Goal: Task Accomplishment & Management: Use online tool/utility

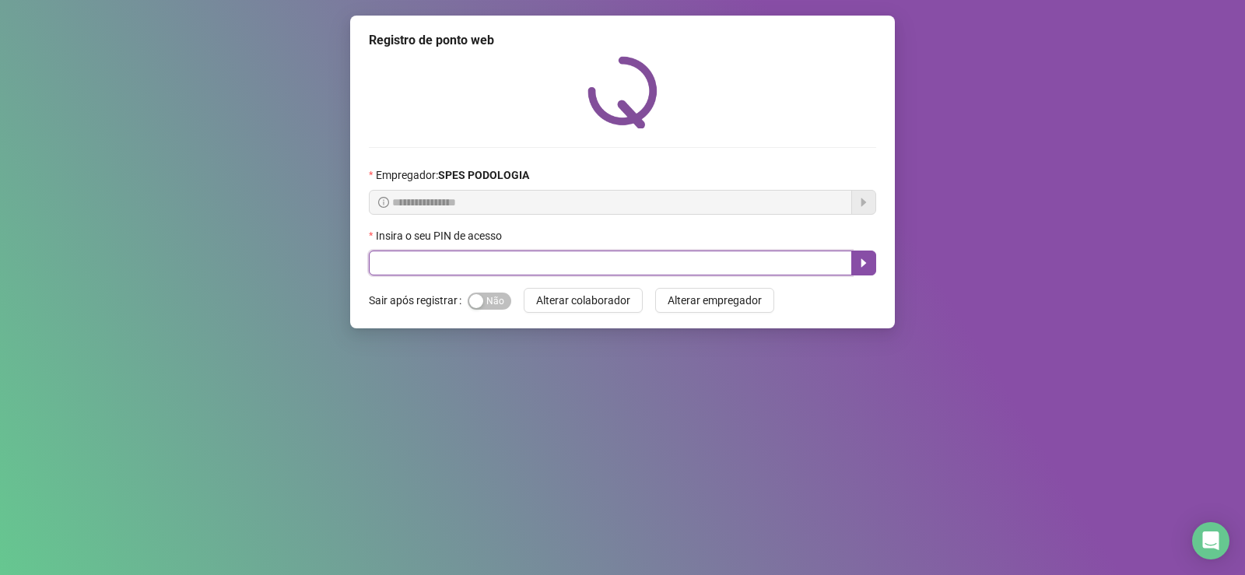
click at [454, 262] on input "text" at bounding box center [610, 263] width 483 height 25
type input "*****"
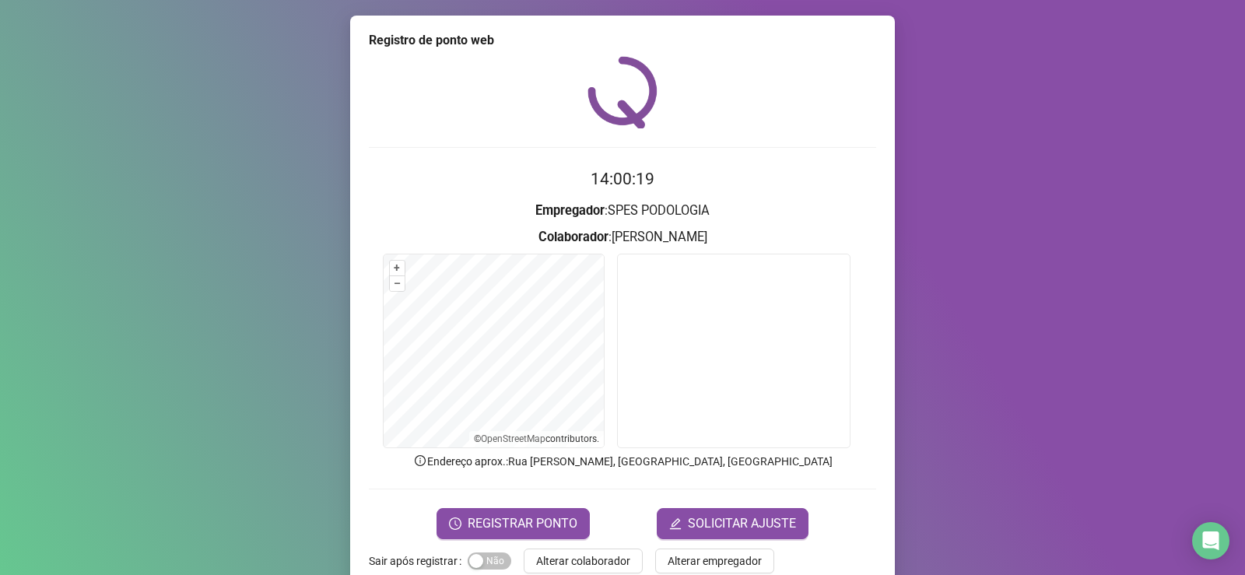
scroll to position [33, 0]
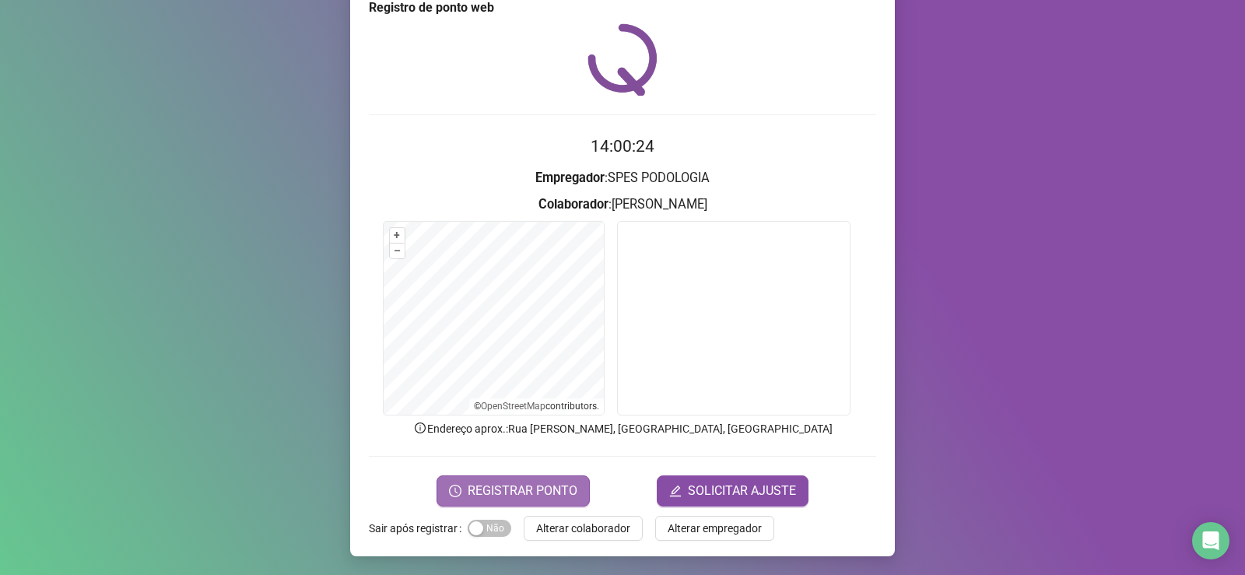
click at [478, 488] on span "REGISTRAR PONTO" at bounding box center [523, 491] width 110 height 19
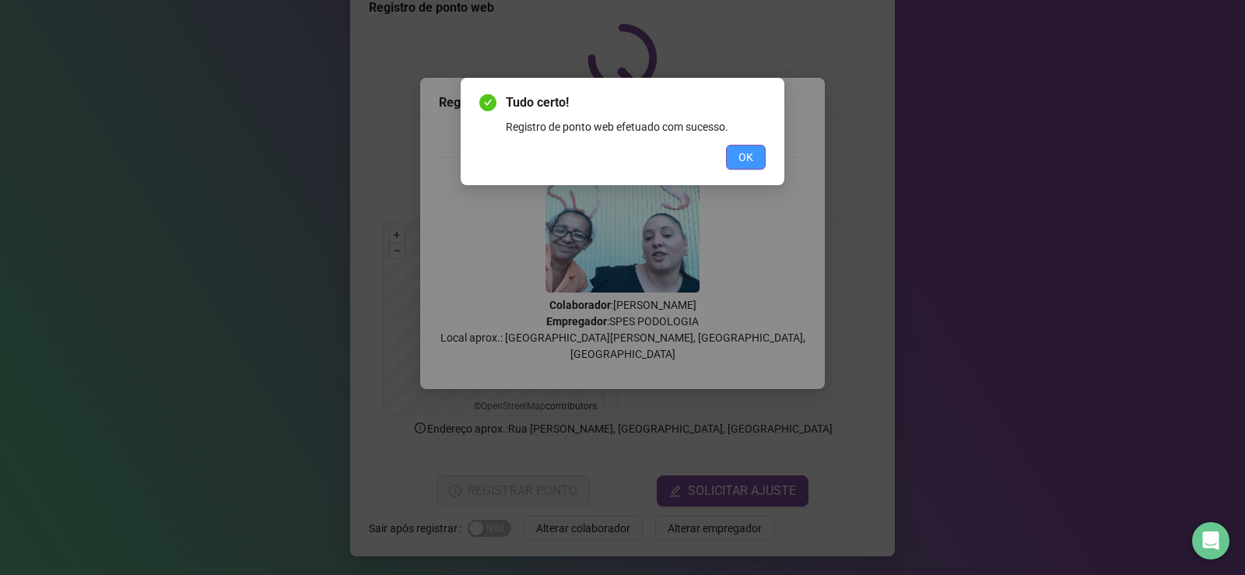
click at [765, 162] on button "OK" at bounding box center [746, 157] width 40 height 25
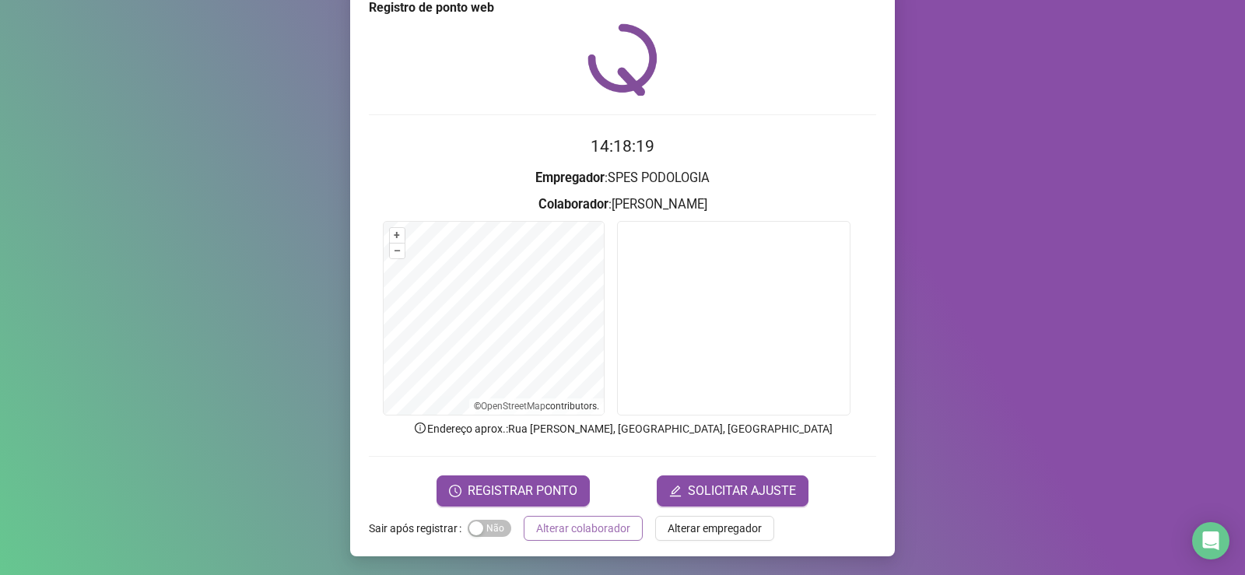
click at [545, 527] on span "Alterar colaborador" at bounding box center [583, 528] width 94 height 17
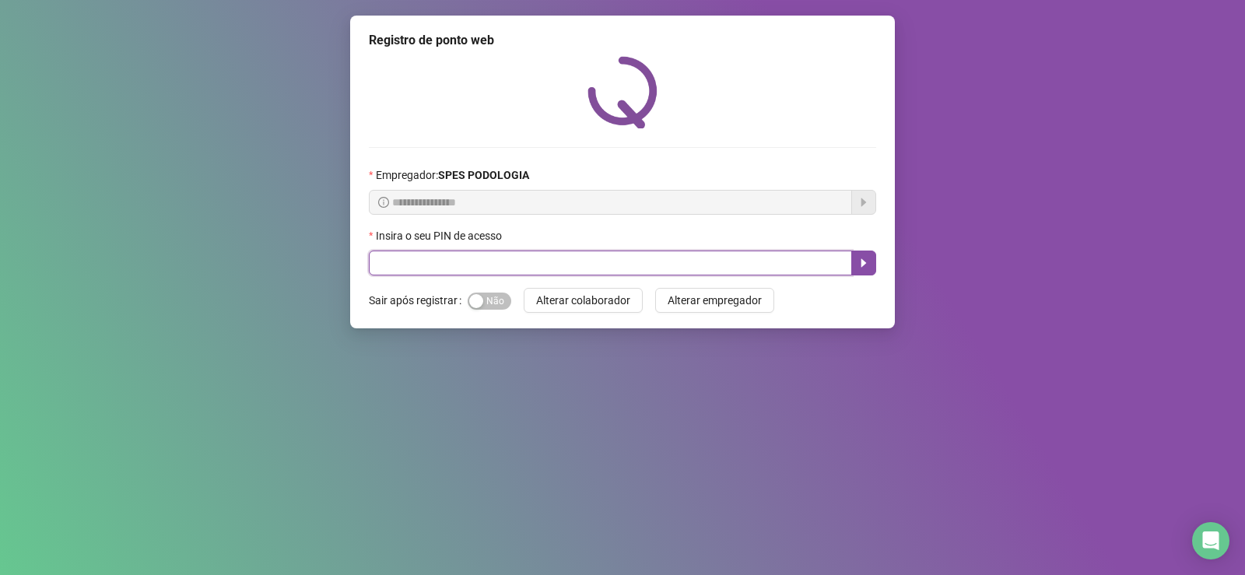
click at [572, 259] on input "text" at bounding box center [610, 263] width 483 height 25
type input "*****"
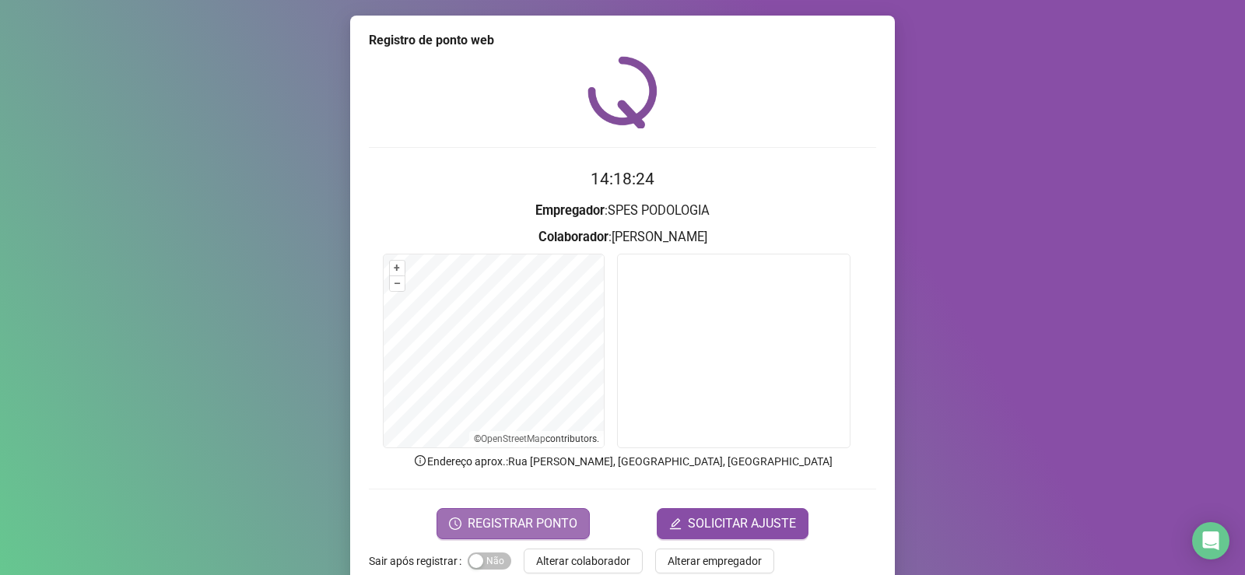
click at [542, 513] on button "REGISTRAR PONTO" at bounding box center [512, 523] width 153 height 31
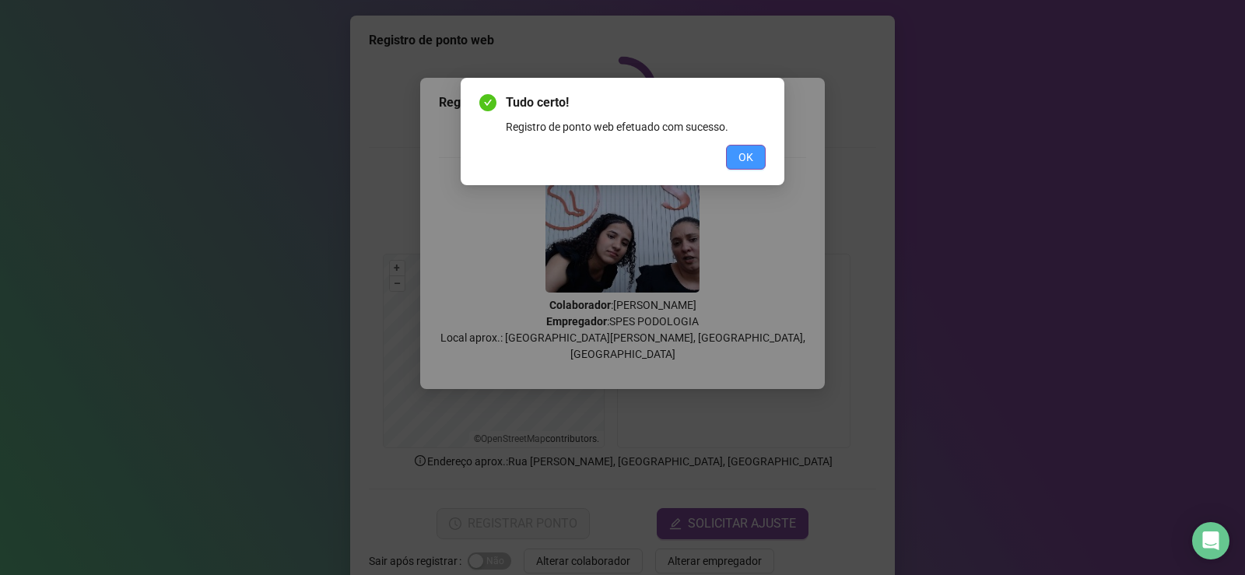
click at [741, 156] on span "OK" at bounding box center [745, 157] width 15 height 17
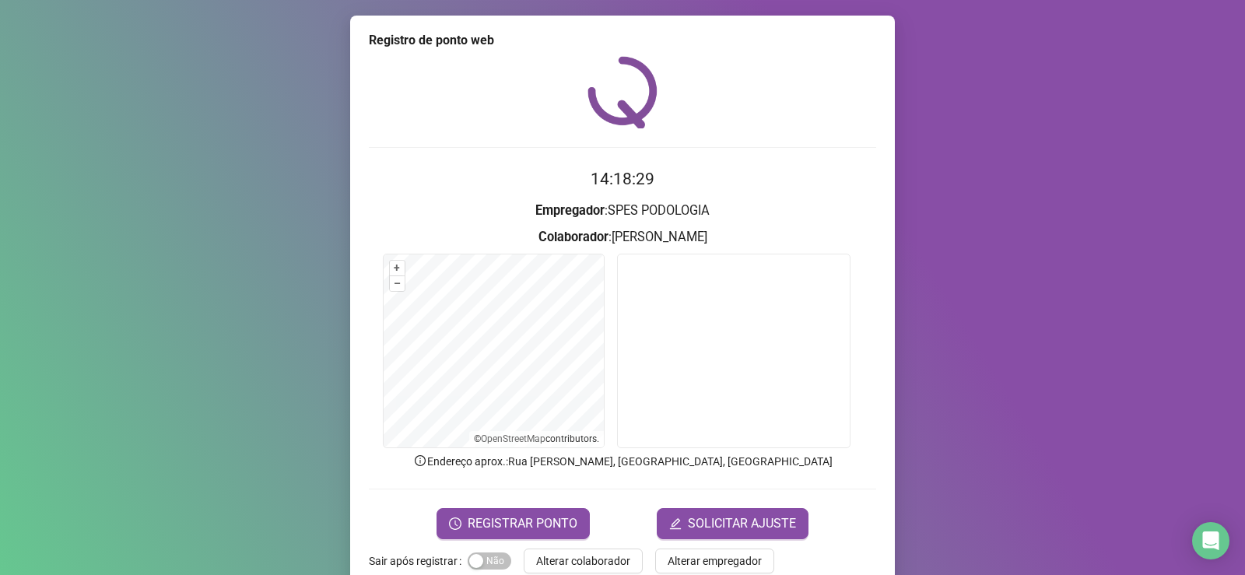
click at [598, 559] on span "Alterar colaborador" at bounding box center [583, 560] width 94 height 17
